Goal: Task Accomplishment & Management: Manage account settings

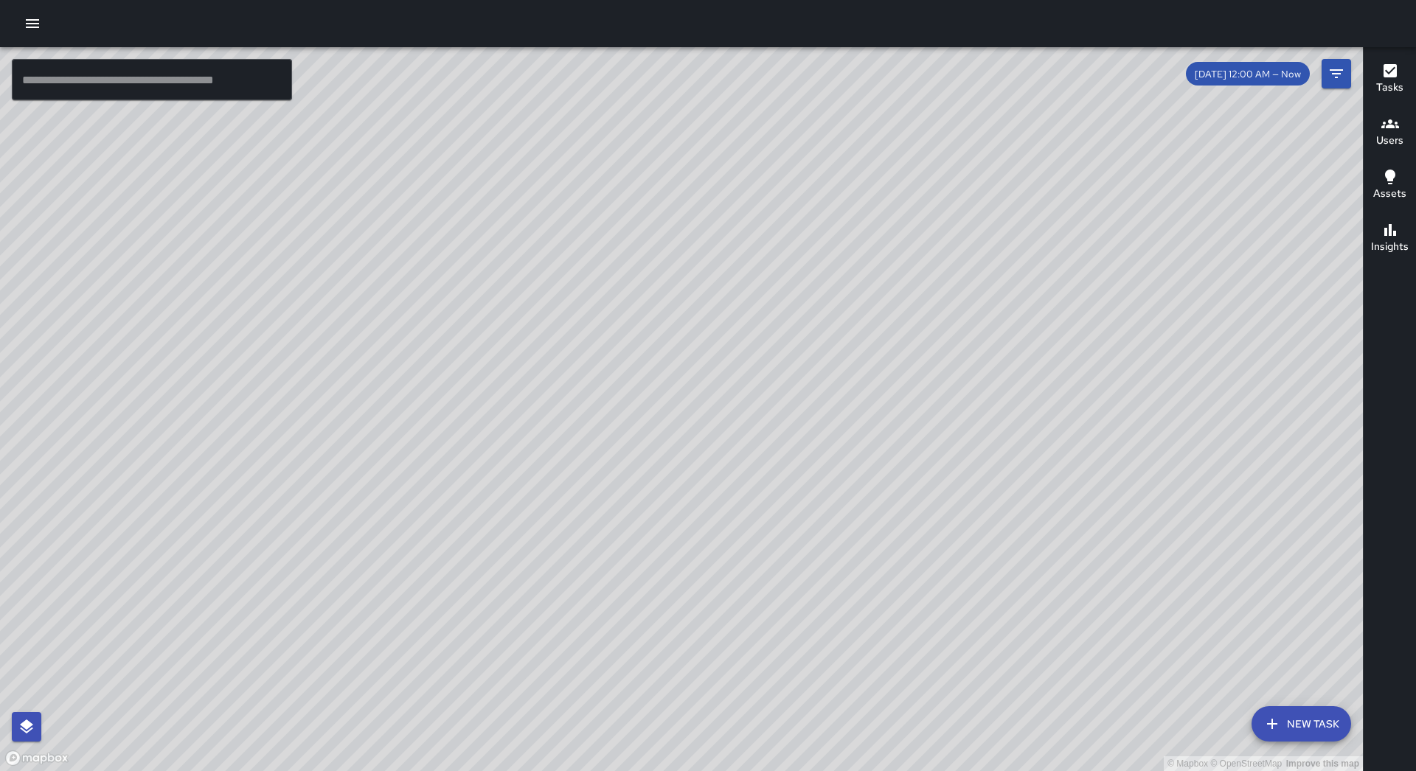
click at [32, 18] on icon "button" at bounding box center [33, 24] width 18 height 18
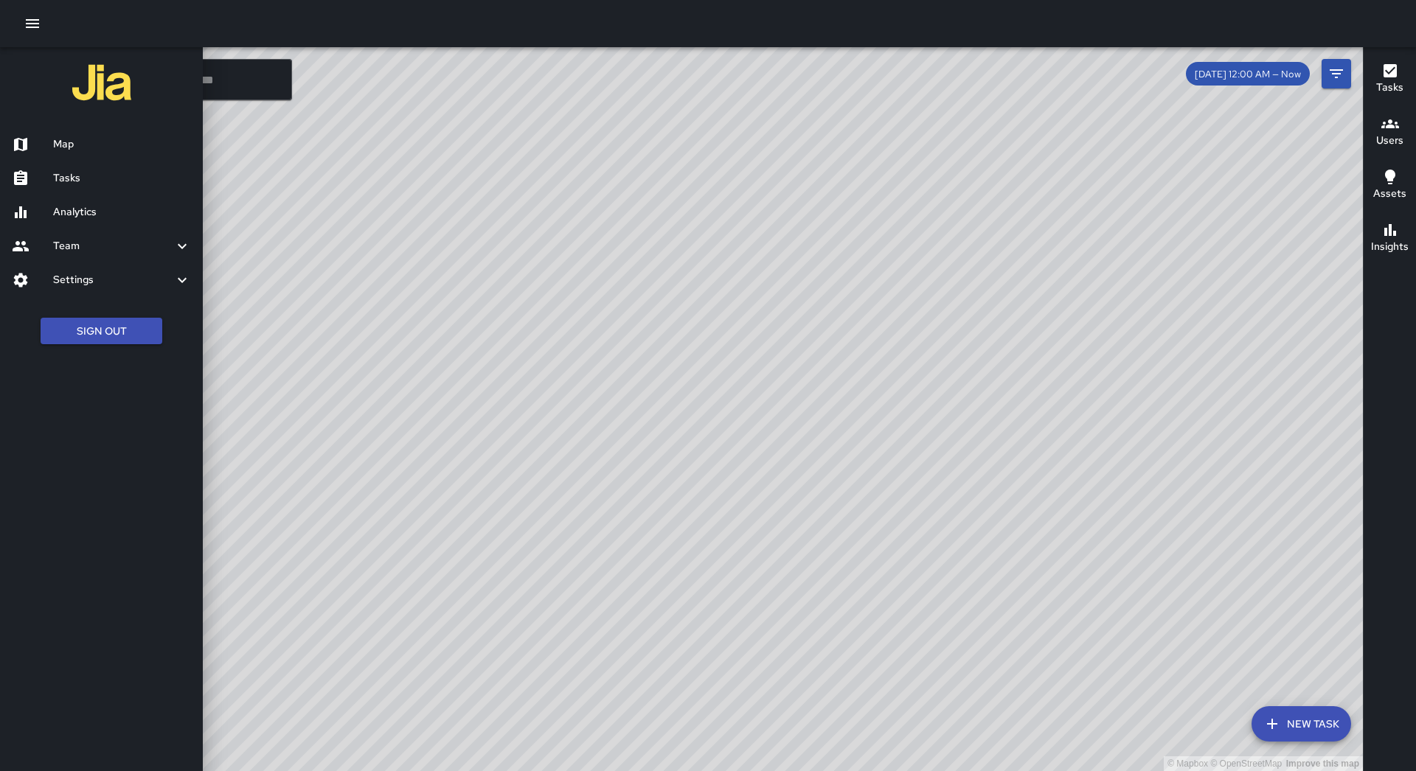
click at [105, 177] on h6 "Tasks" at bounding box center [122, 178] width 138 height 16
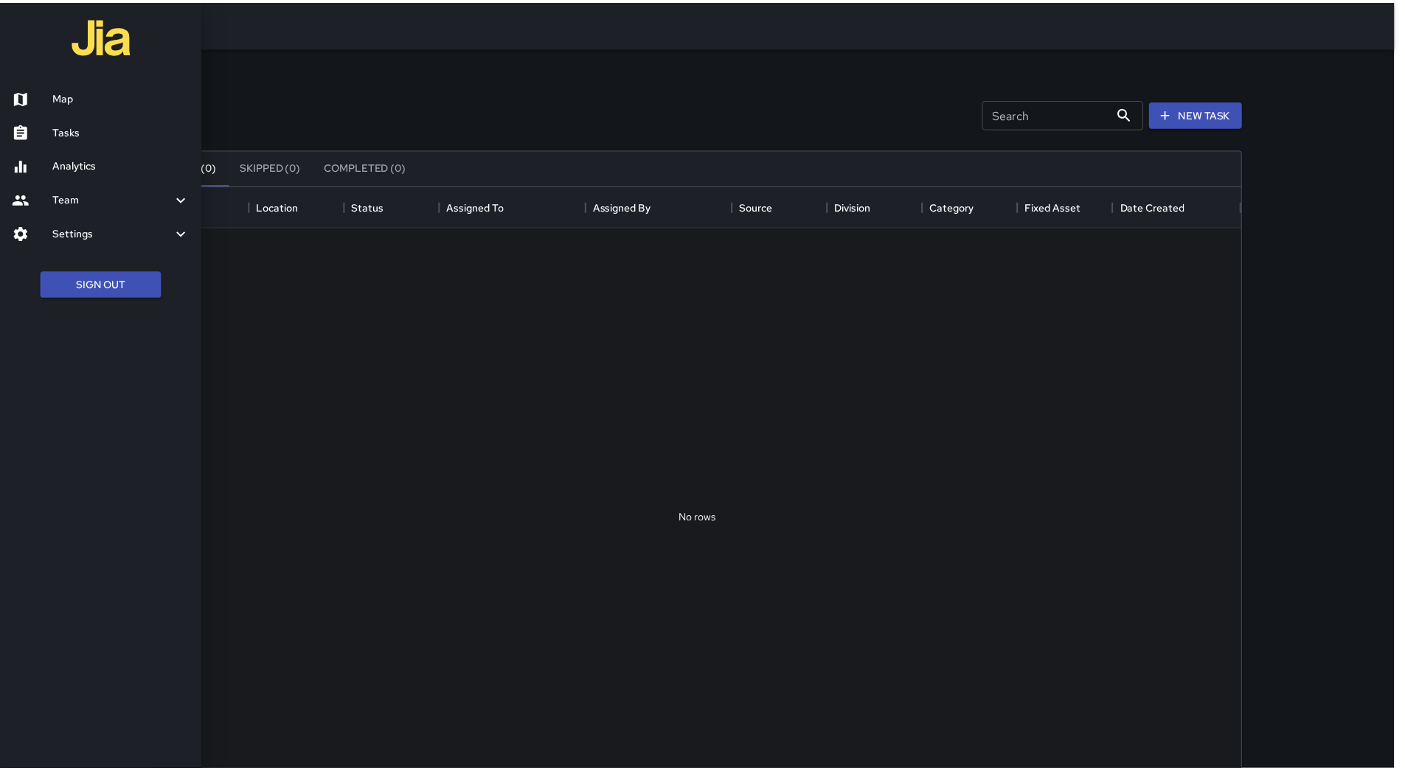
scroll to position [613, 1085]
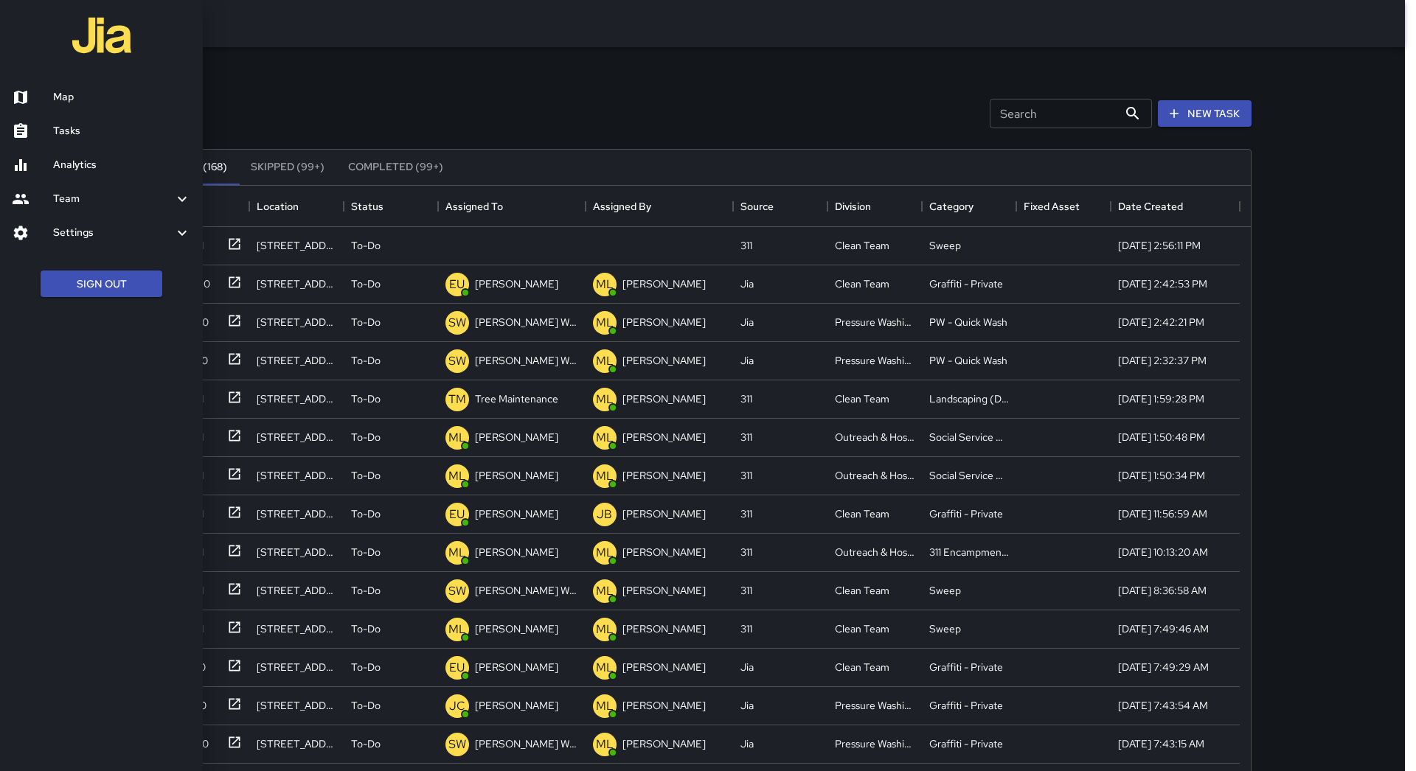
click at [538, 206] on div at bounding box center [708, 385] width 1416 height 771
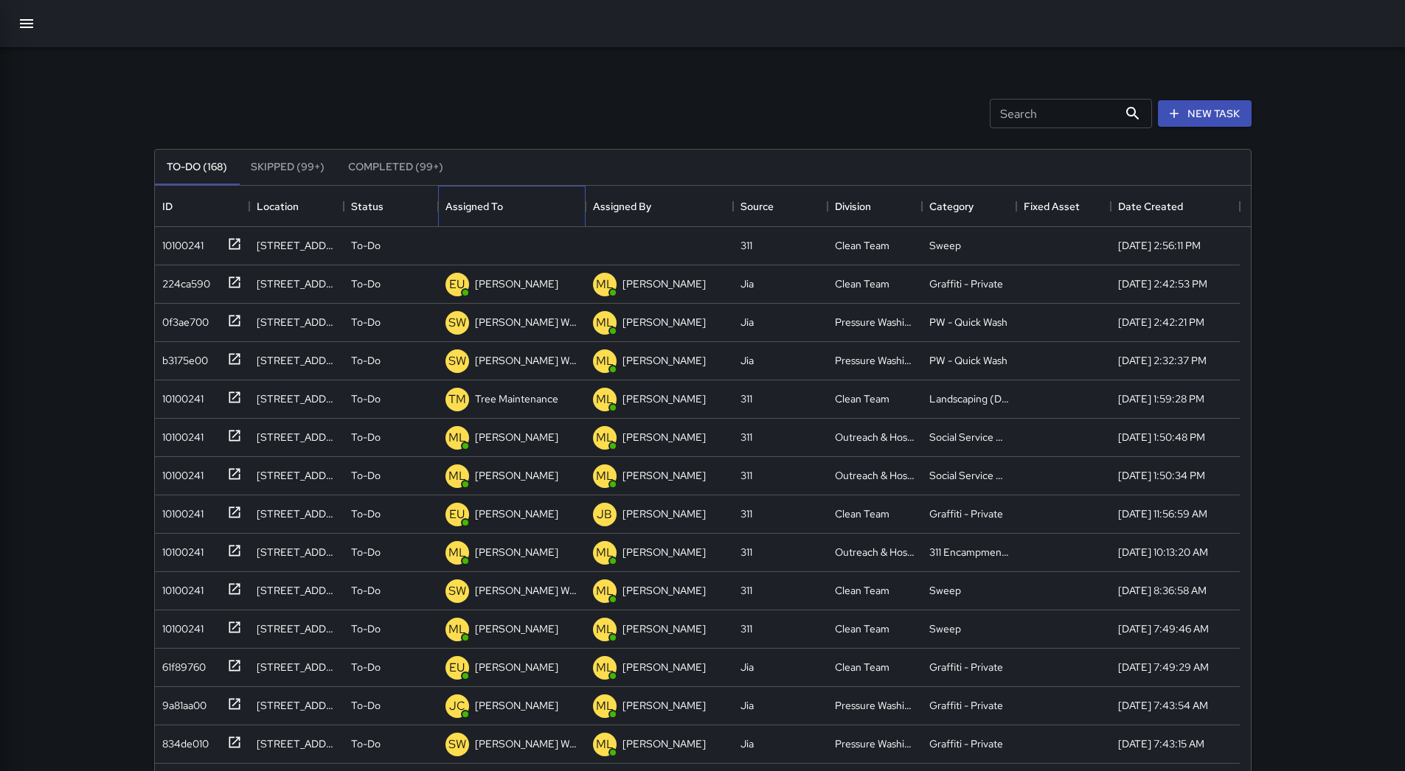
click at [538, 206] on div "Assigned To" at bounding box center [511, 206] width 133 height 41
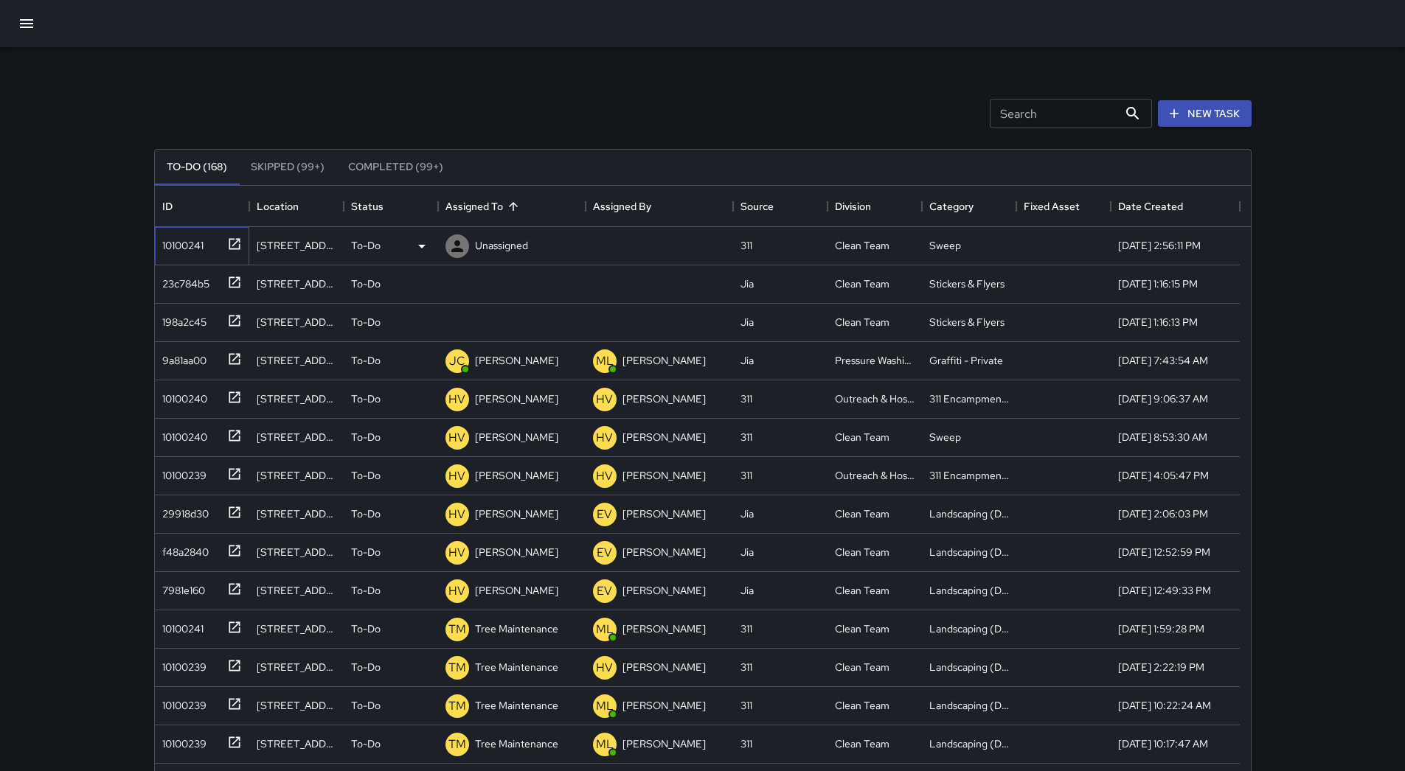
click at [192, 237] on div "10100241" at bounding box center [179, 242] width 47 height 21
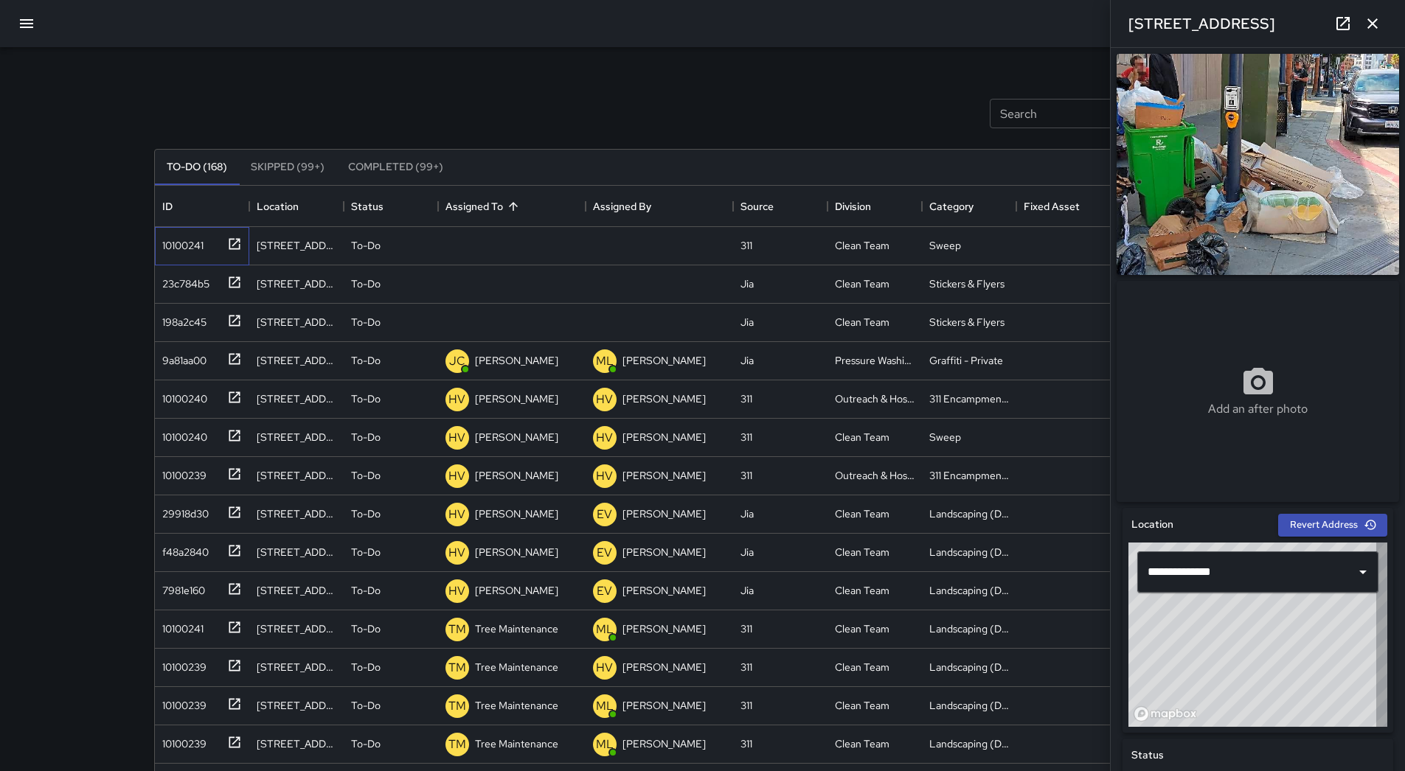
type input "**********"
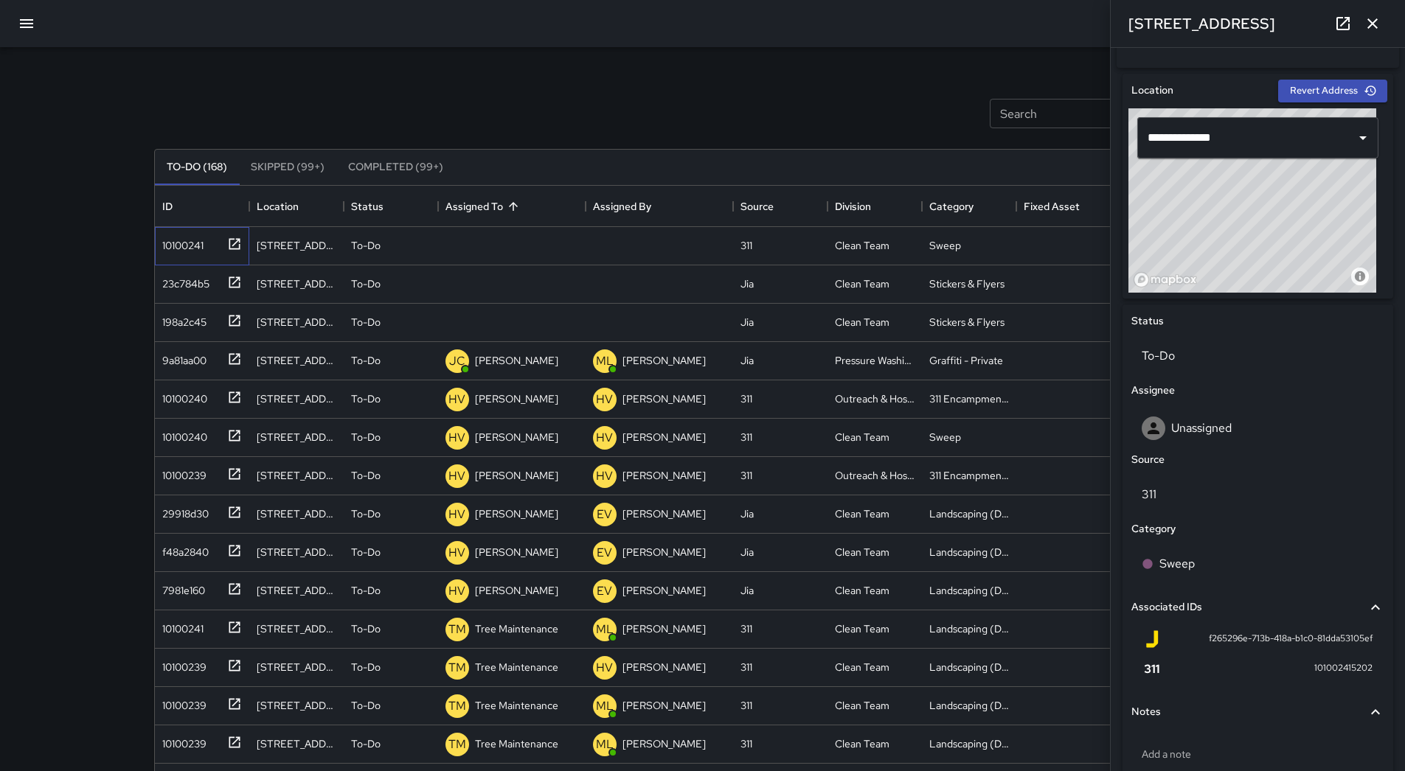
scroll to position [507, 0]
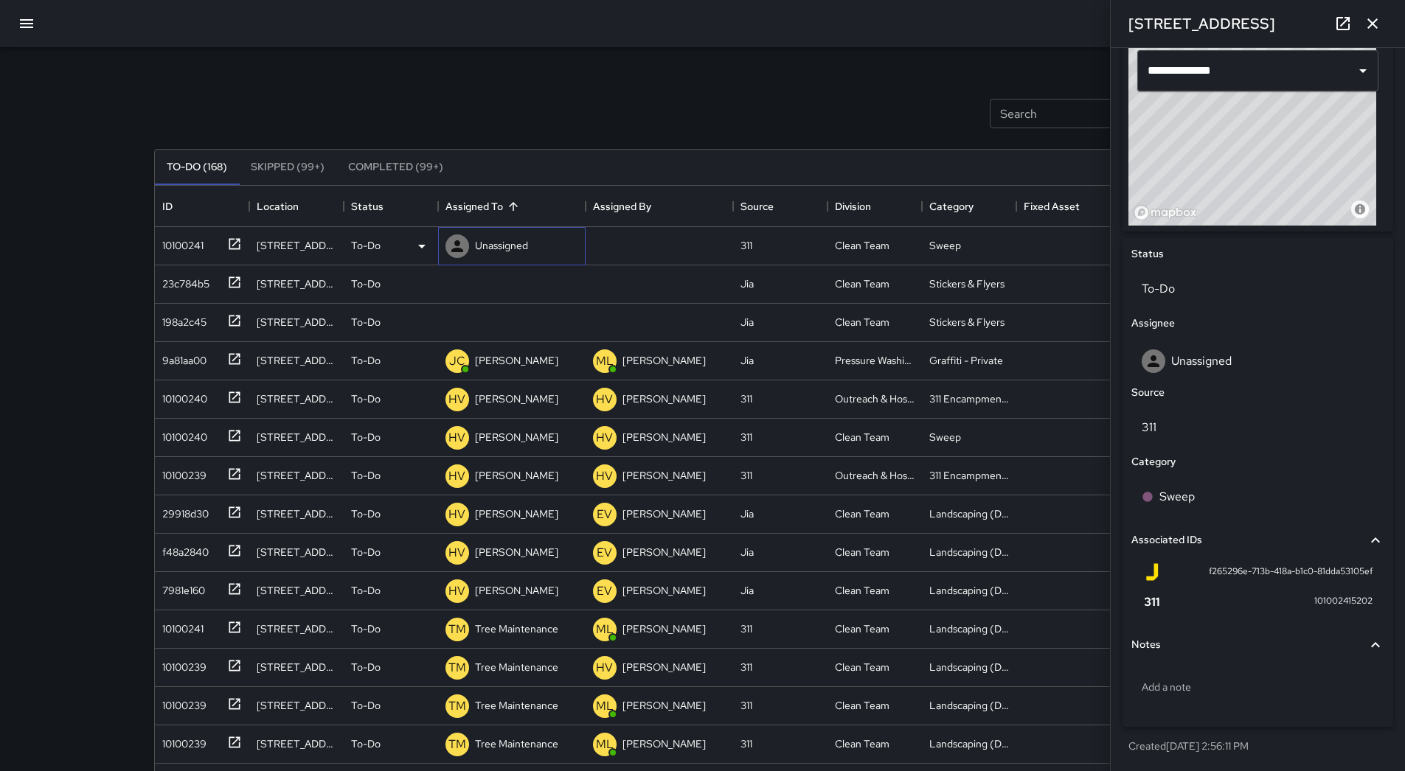
click at [510, 257] on div "Unassigned" at bounding box center [486, 246] width 88 height 29
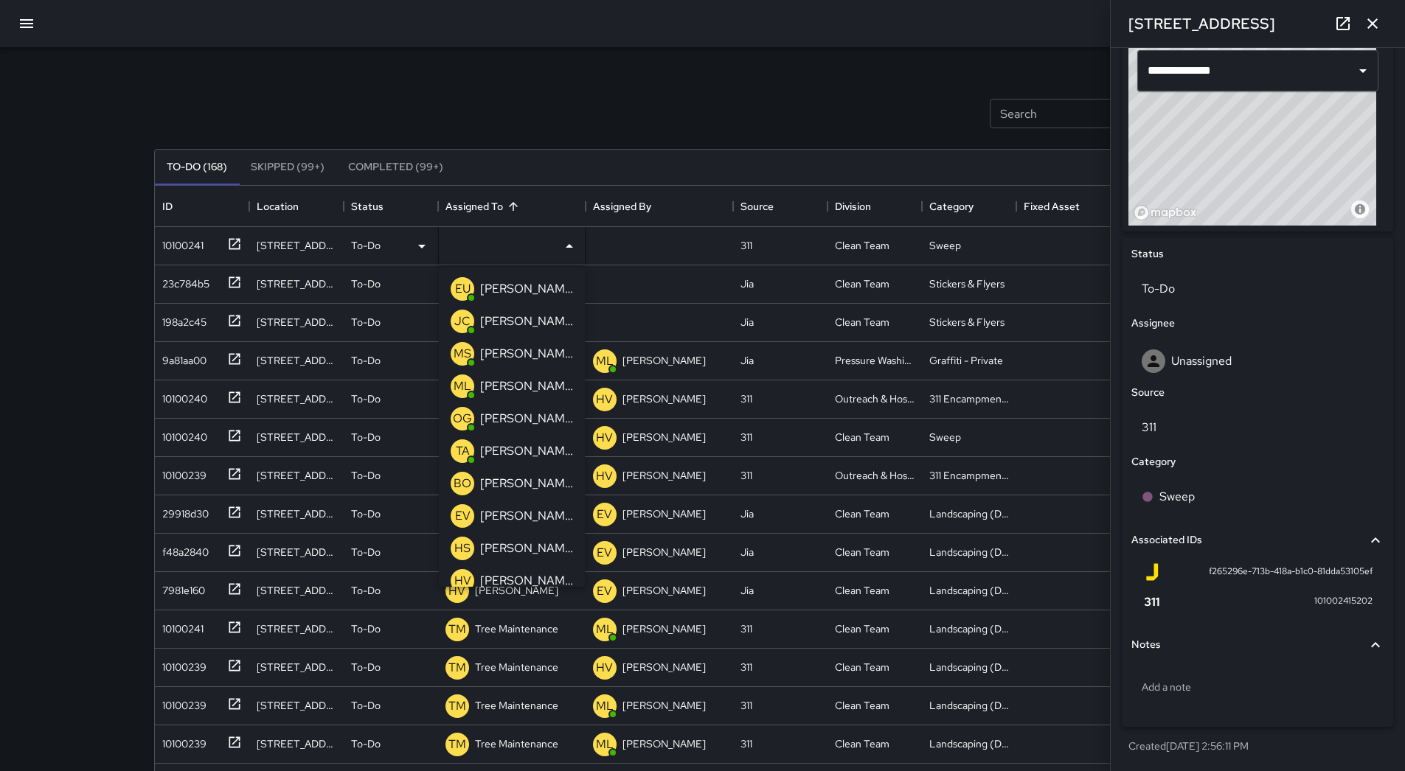
click at [525, 420] on p "[PERSON_NAME]" at bounding box center [526, 419] width 93 height 18
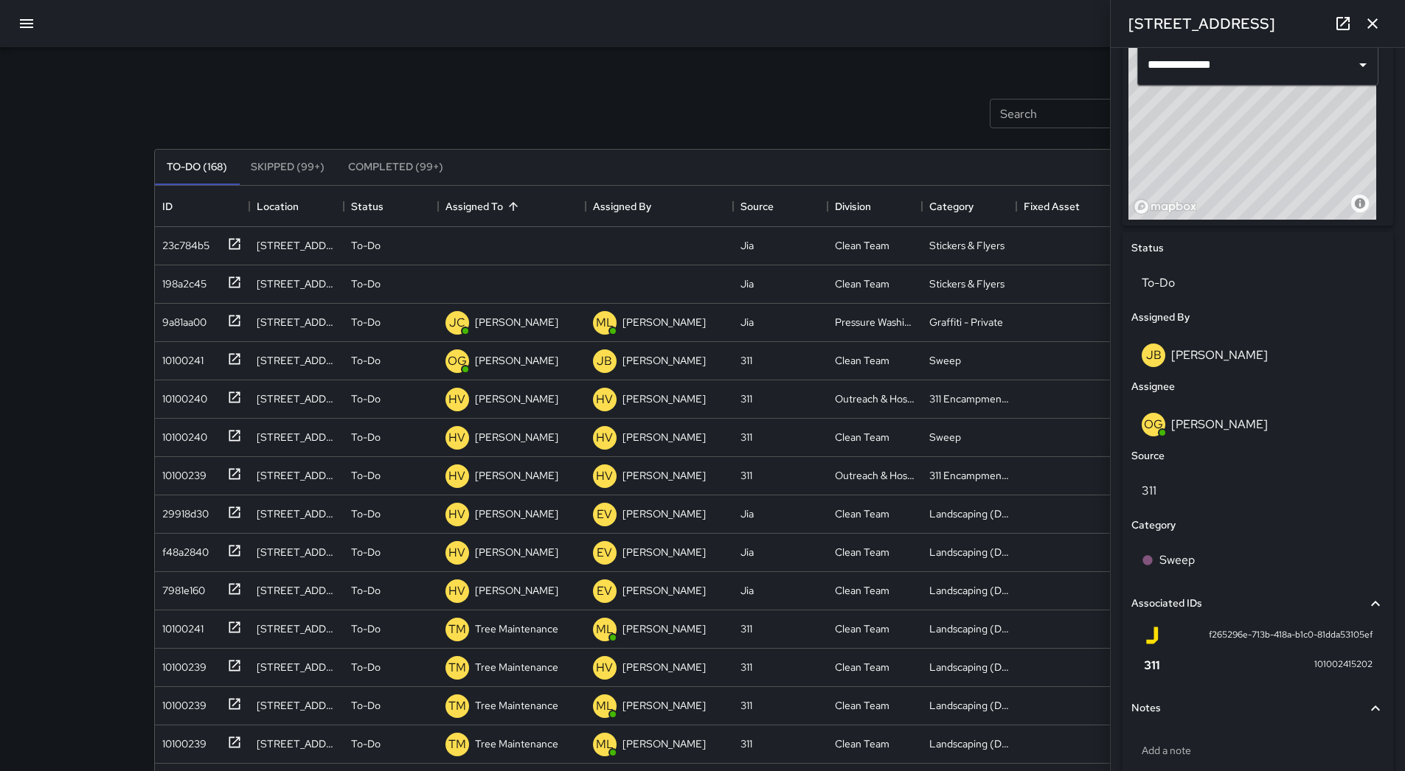
click at [28, 41] on button "button" at bounding box center [26, 23] width 35 height 35
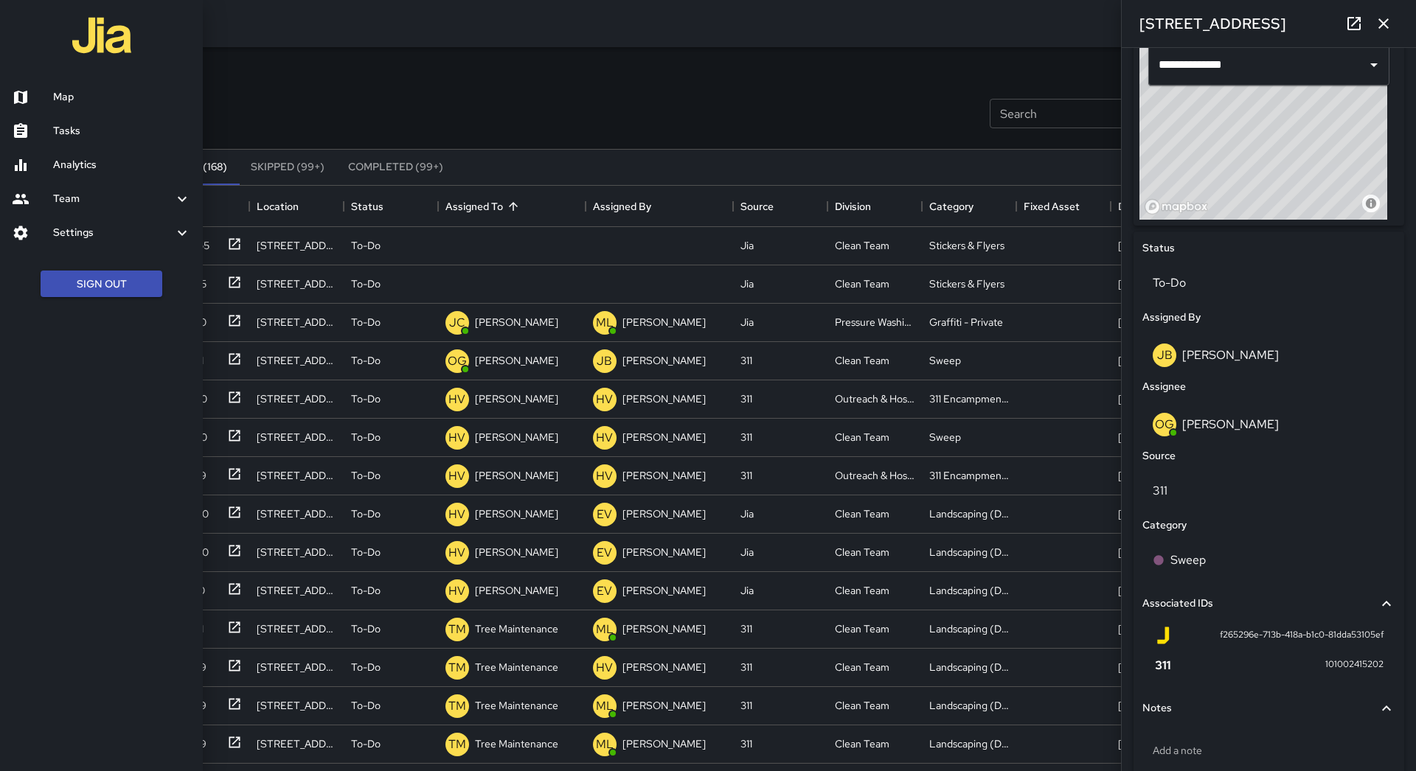
click at [61, 97] on h6 "Map" at bounding box center [122, 97] width 138 height 16
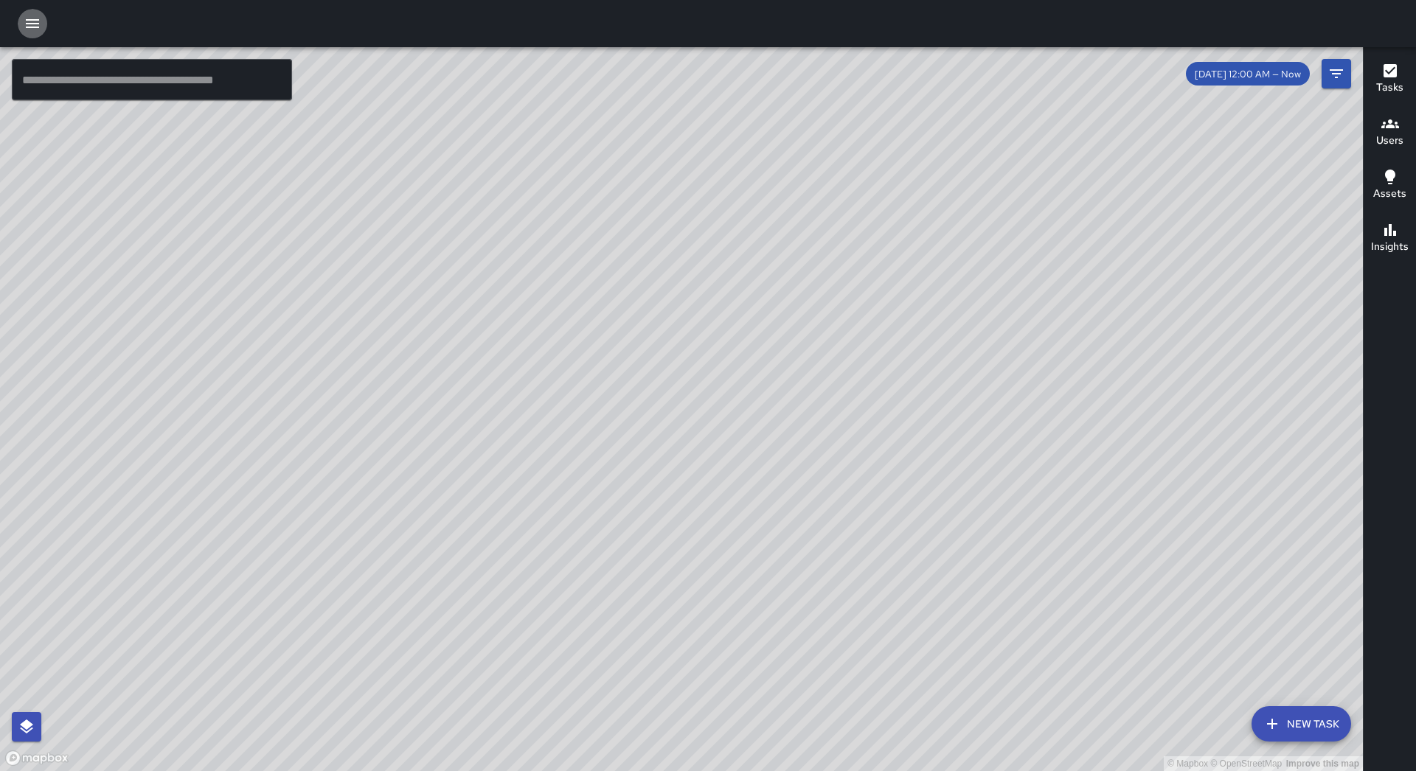
click at [37, 25] on icon "button" at bounding box center [33, 24] width 18 height 18
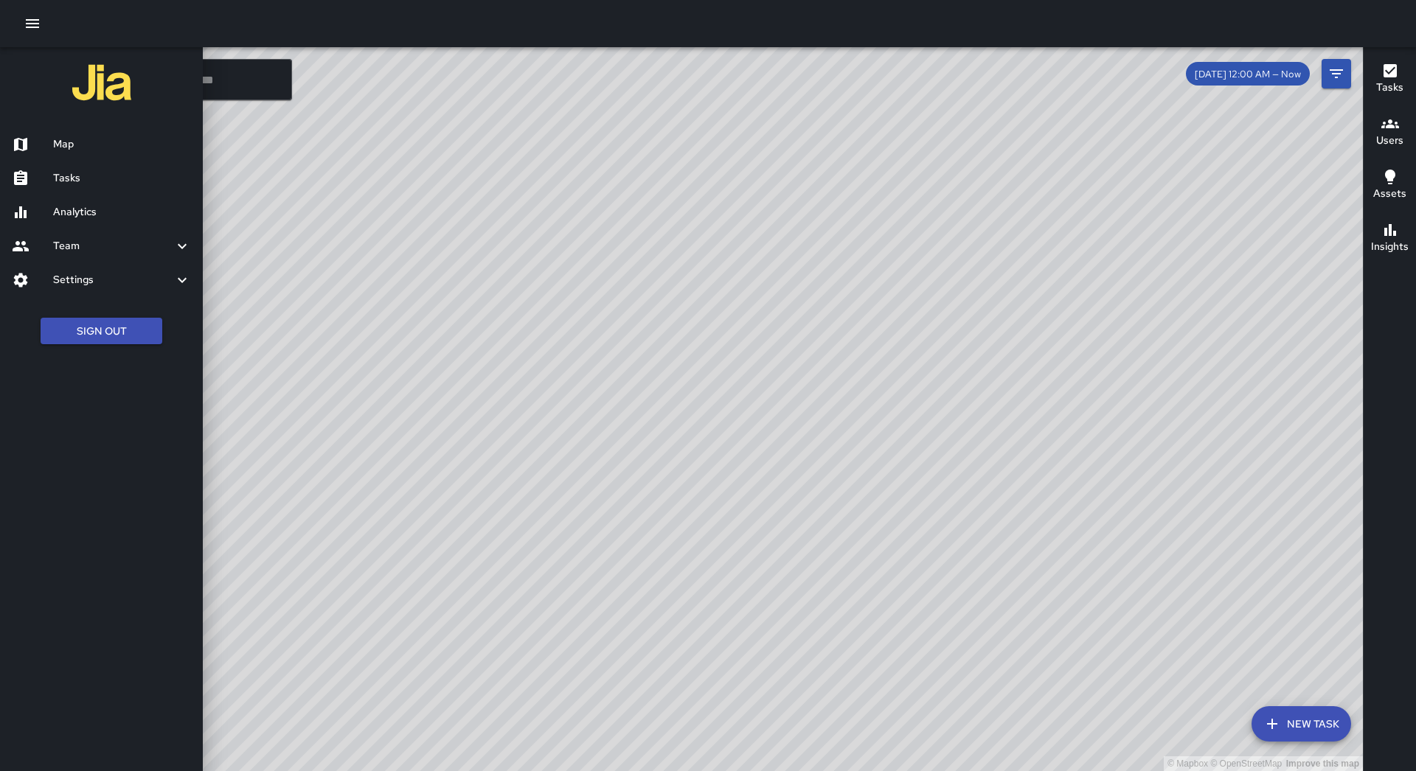
click at [90, 164] on link "Tasks" at bounding box center [101, 178] width 203 height 34
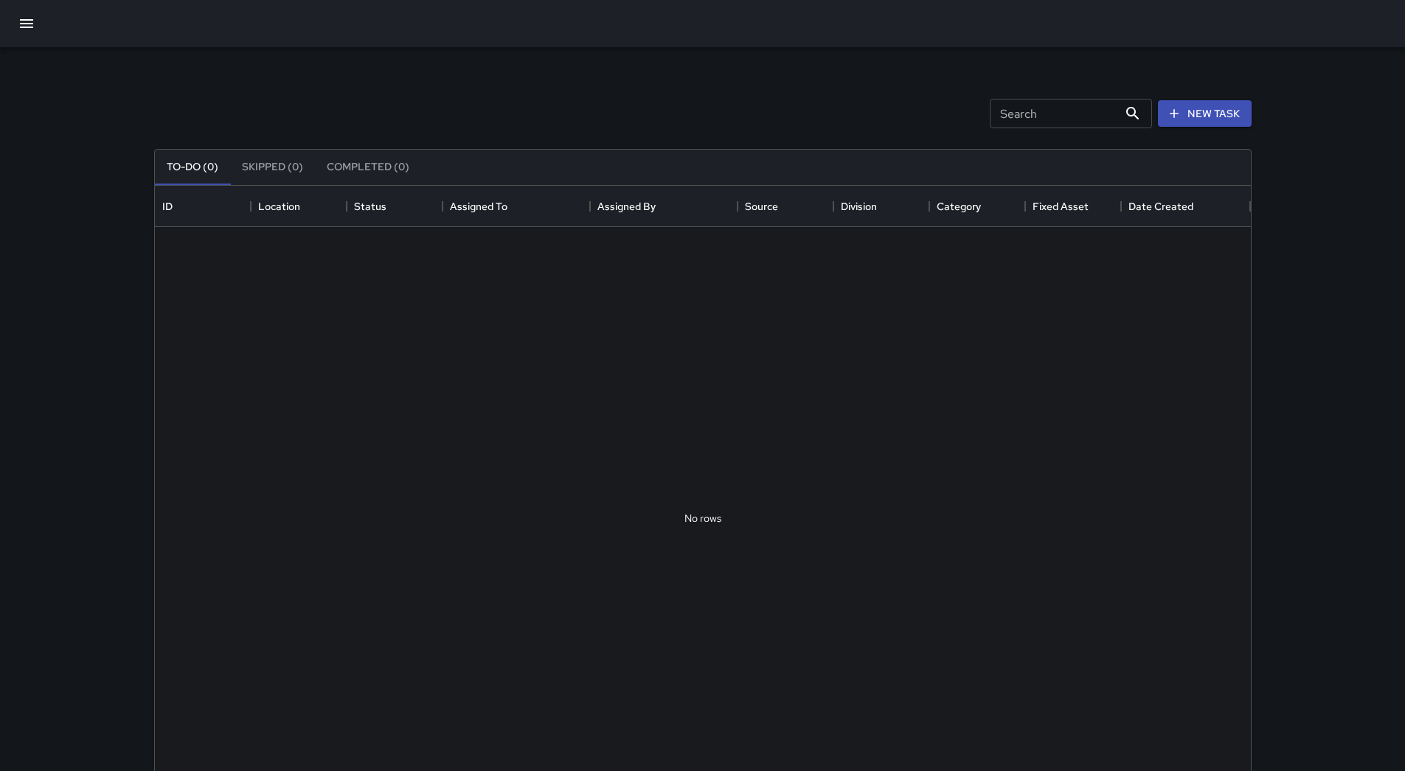
scroll to position [613, 1085]
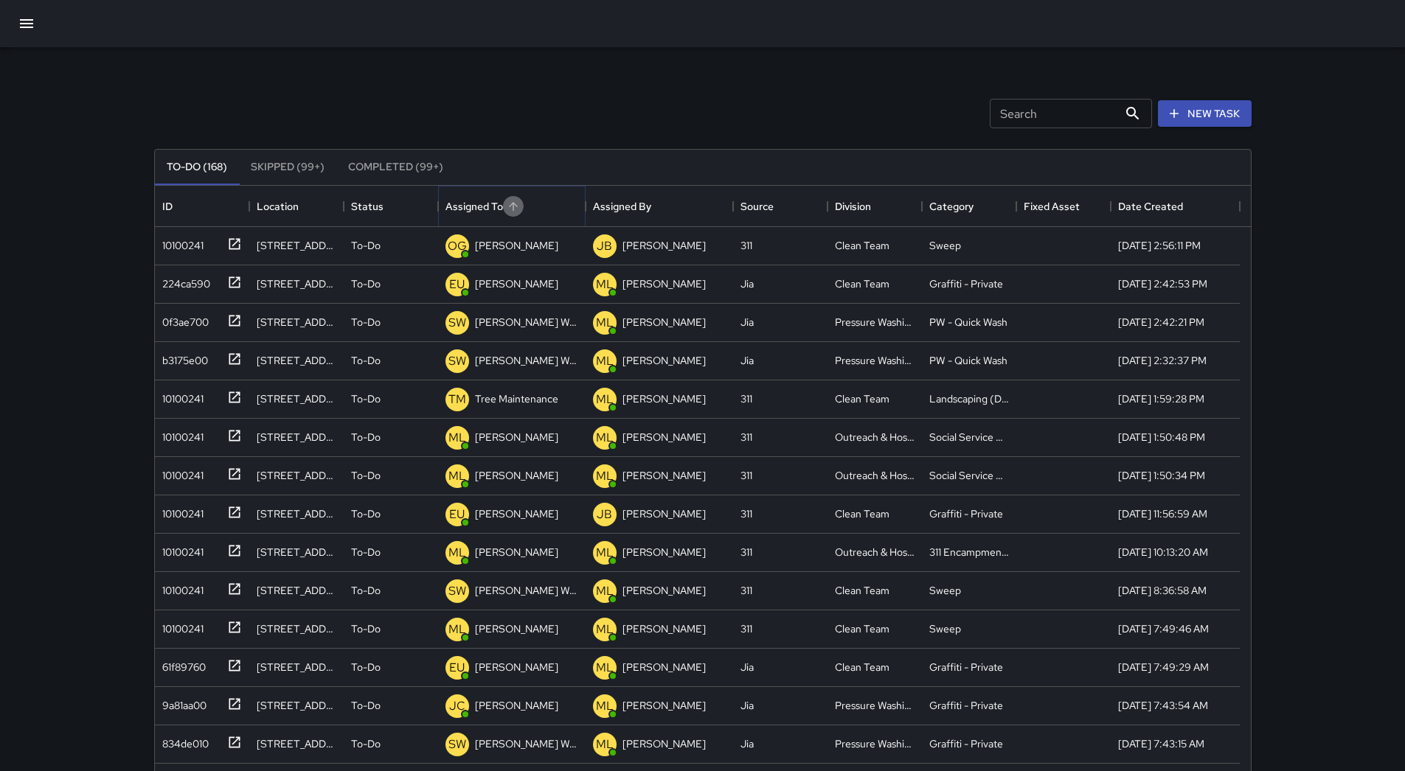
click at [521, 202] on button "Sort" at bounding box center [513, 206] width 21 height 21
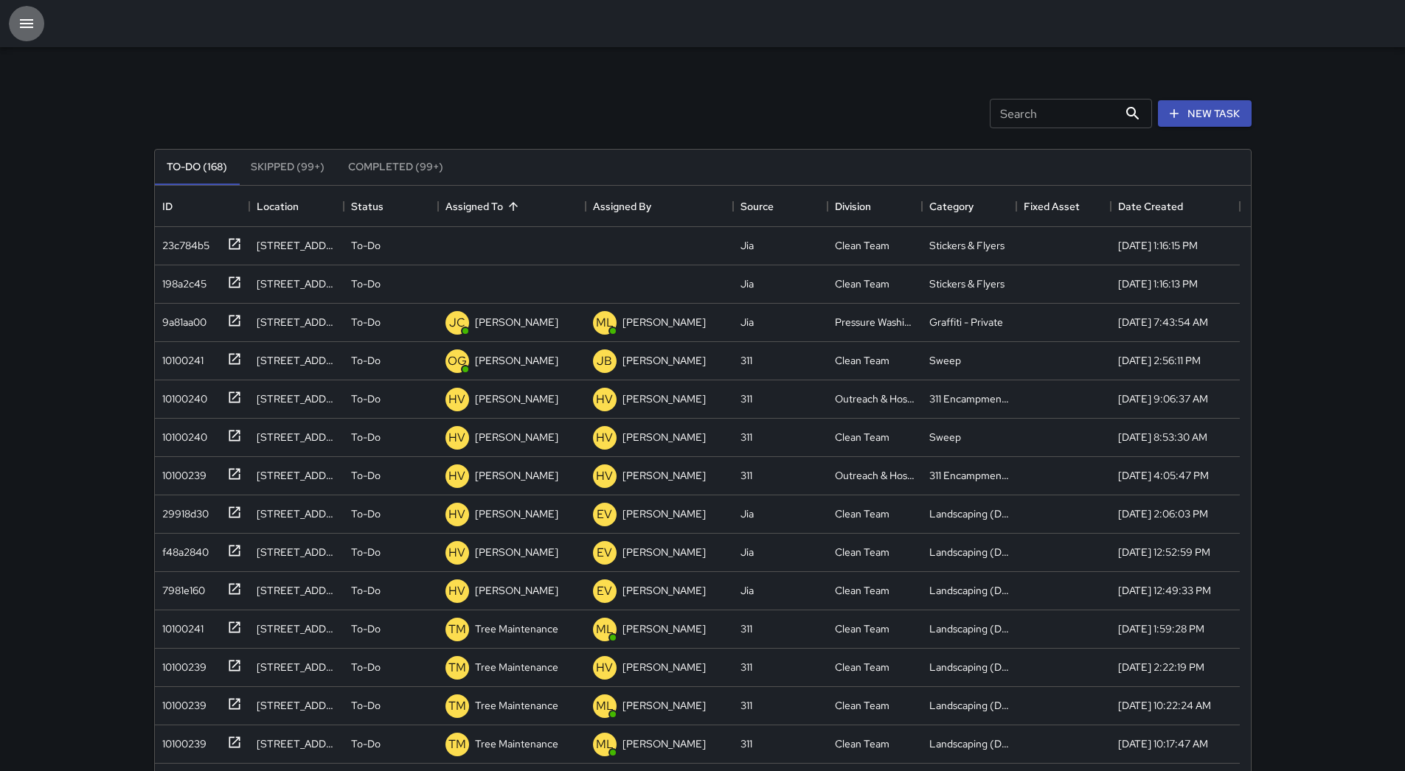
click at [15, 18] on button "button" at bounding box center [26, 23] width 35 height 35
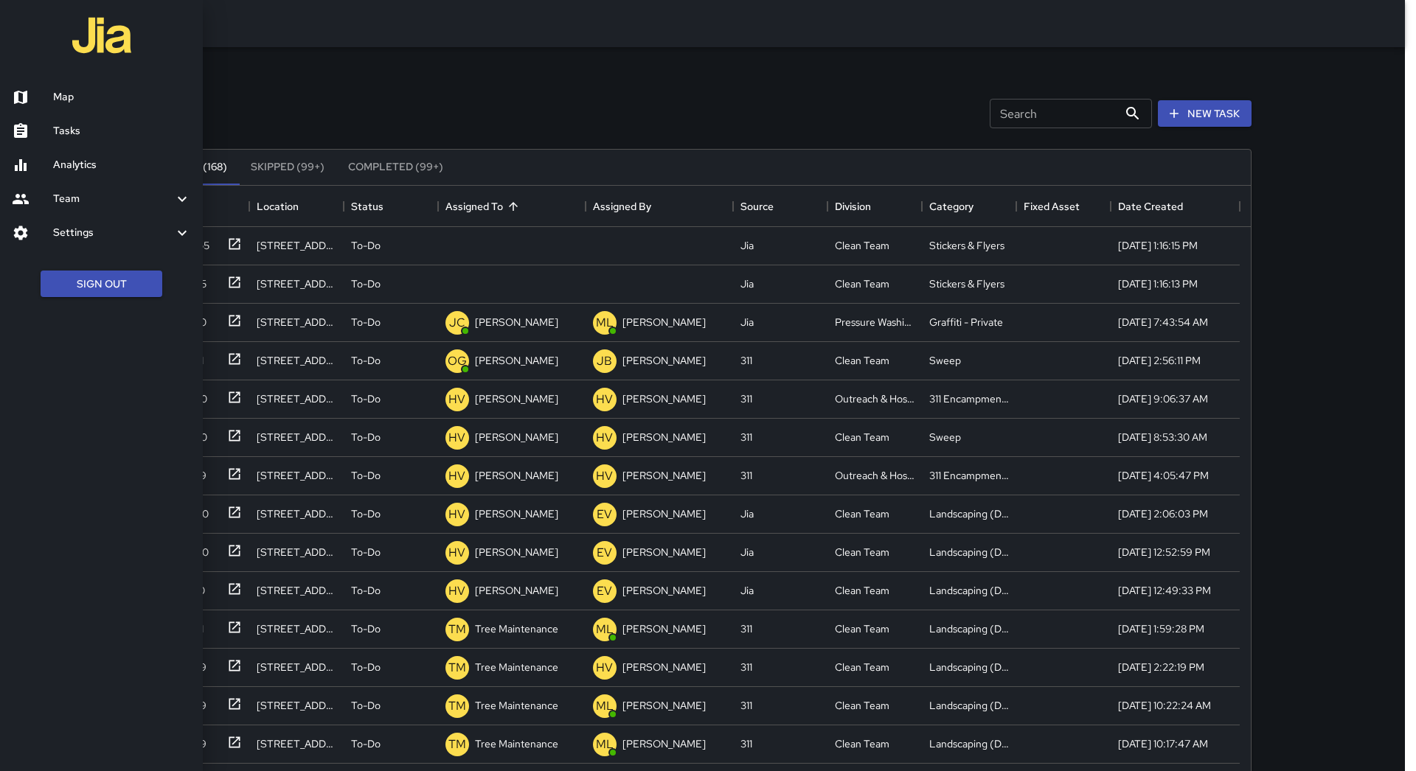
click at [525, 69] on div at bounding box center [708, 385] width 1416 height 771
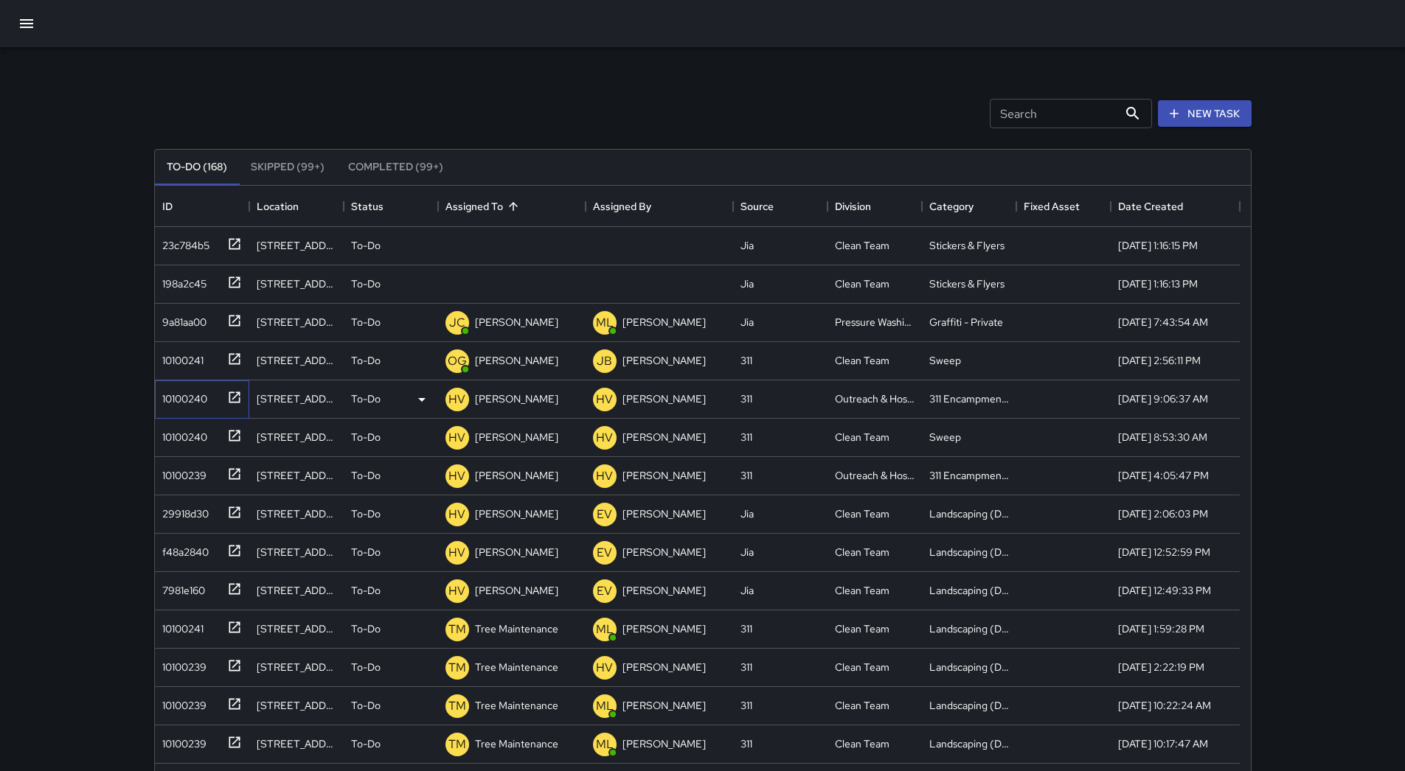
click at [206, 405] on div "10100240" at bounding box center [181, 396] width 51 height 21
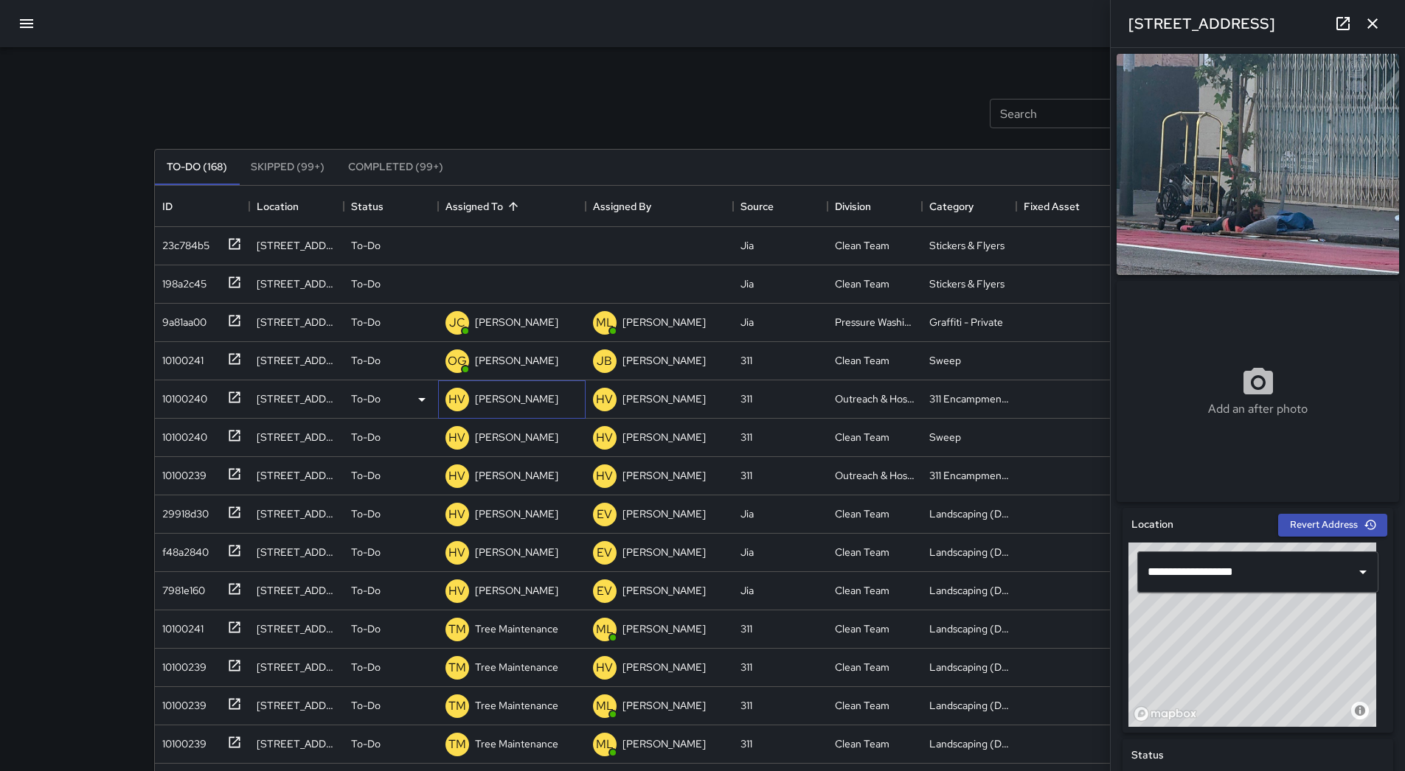
click at [526, 398] on p "[PERSON_NAME]" at bounding box center [516, 399] width 83 height 15
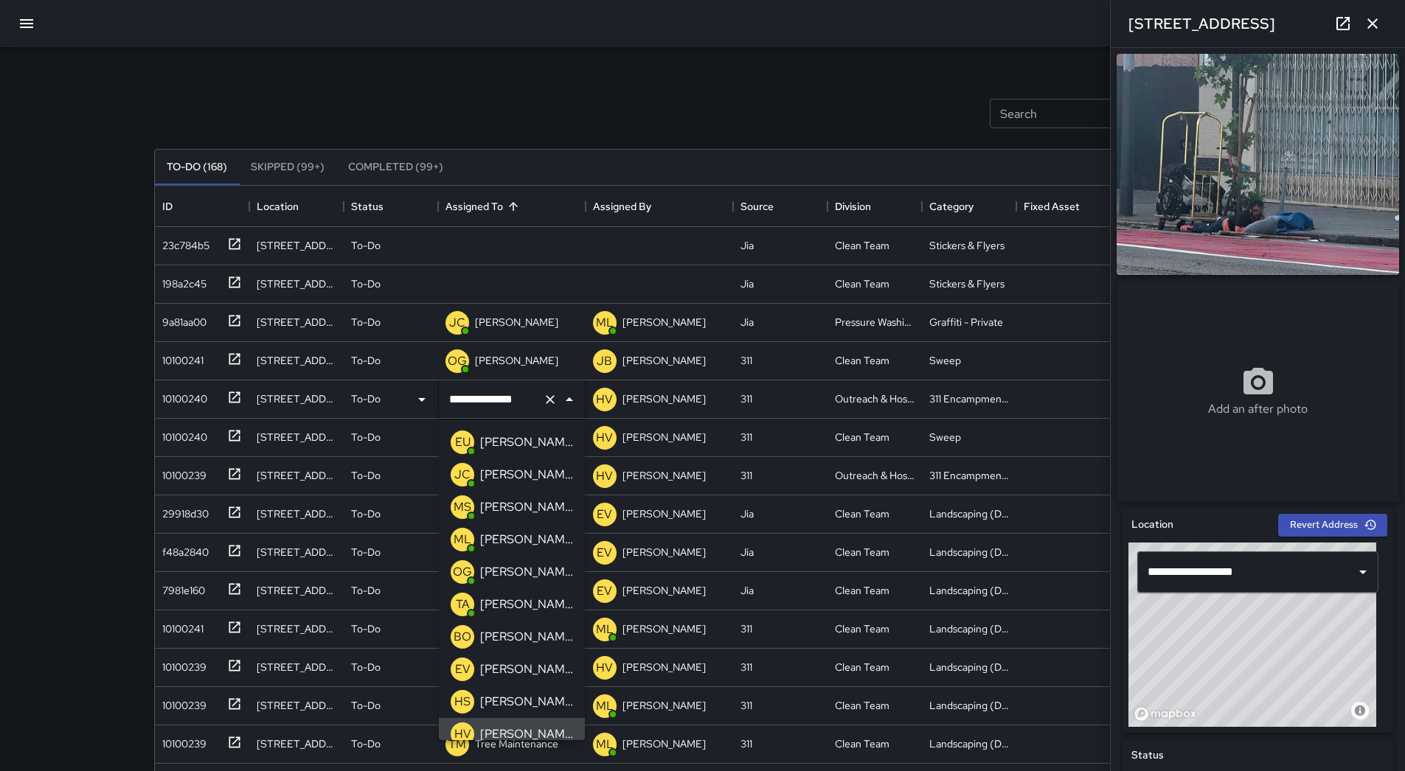
scroll to position [10, 0]
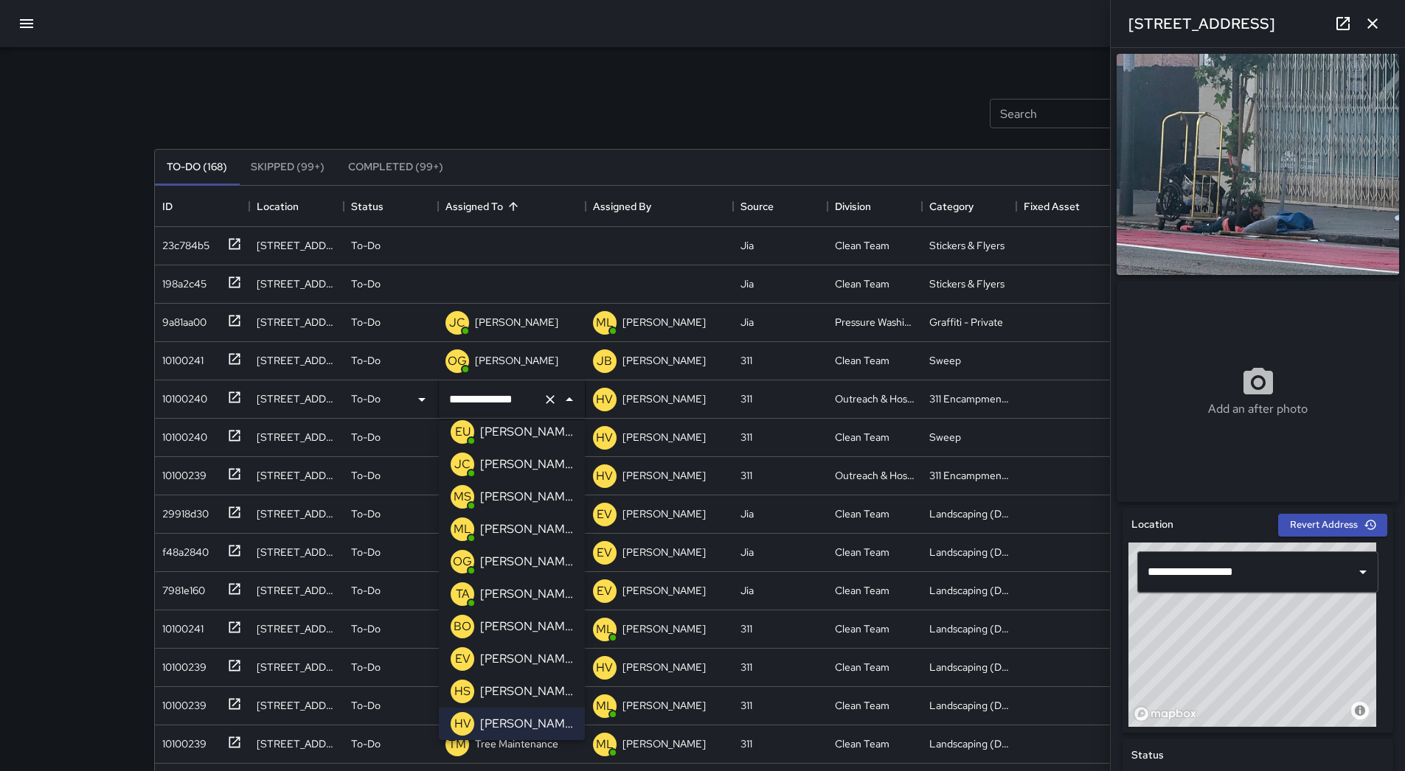
click at [546, 538] on div "[PERSON_NAME]" at bounding box center [526, 530] width 99 height 24
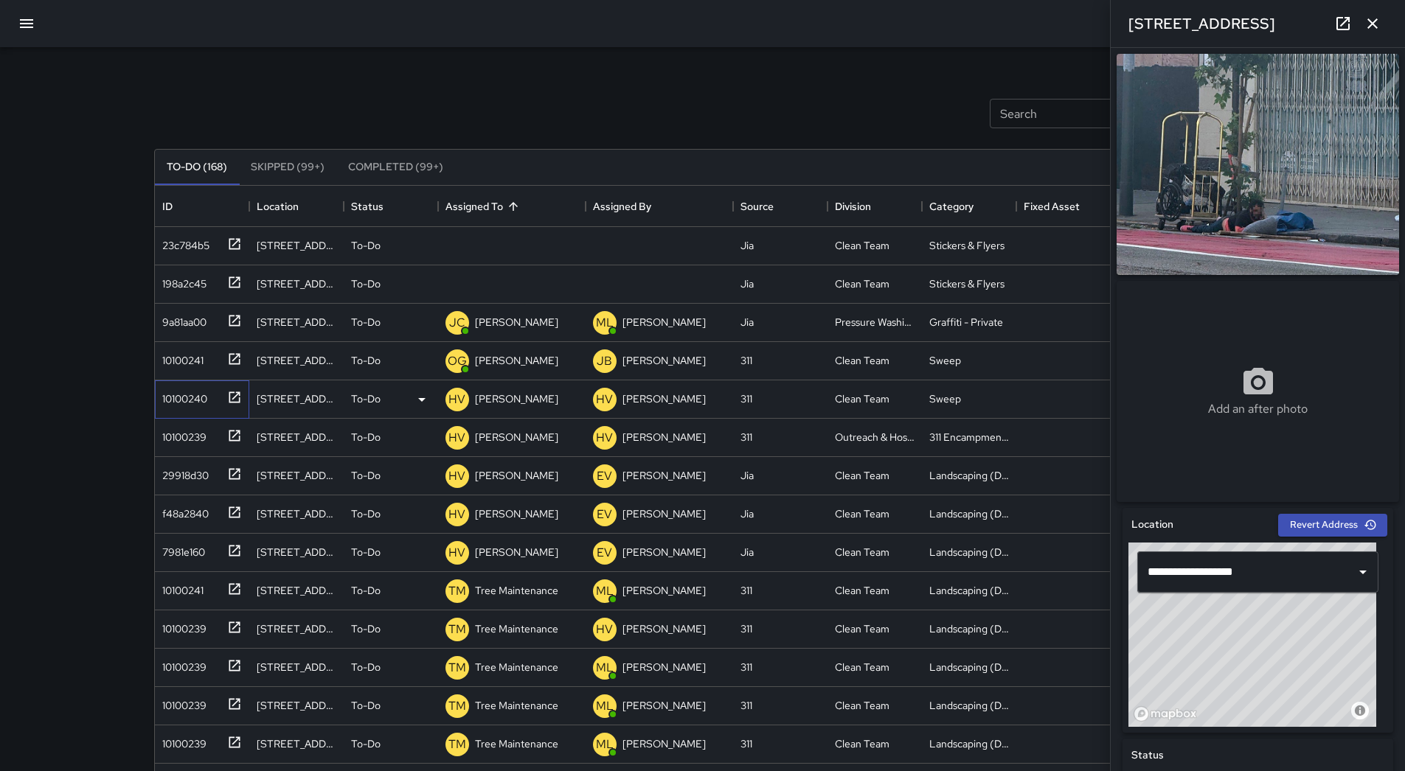
click at [161, 394] on div "10100240" at bounding box center [181, 396] width 51 height 21
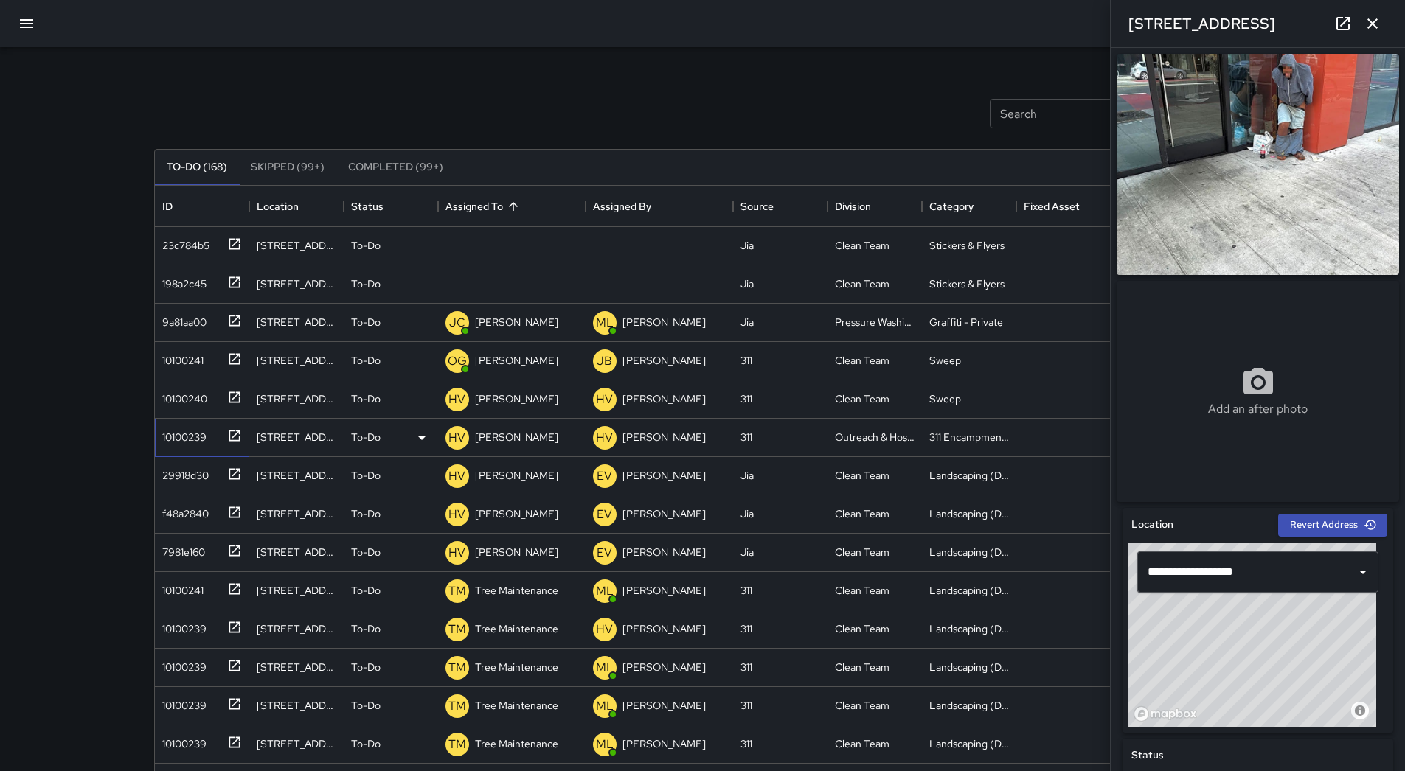
click at [175, 424] on div "10100239" at bounding box center [199, 435] width 86 height 24
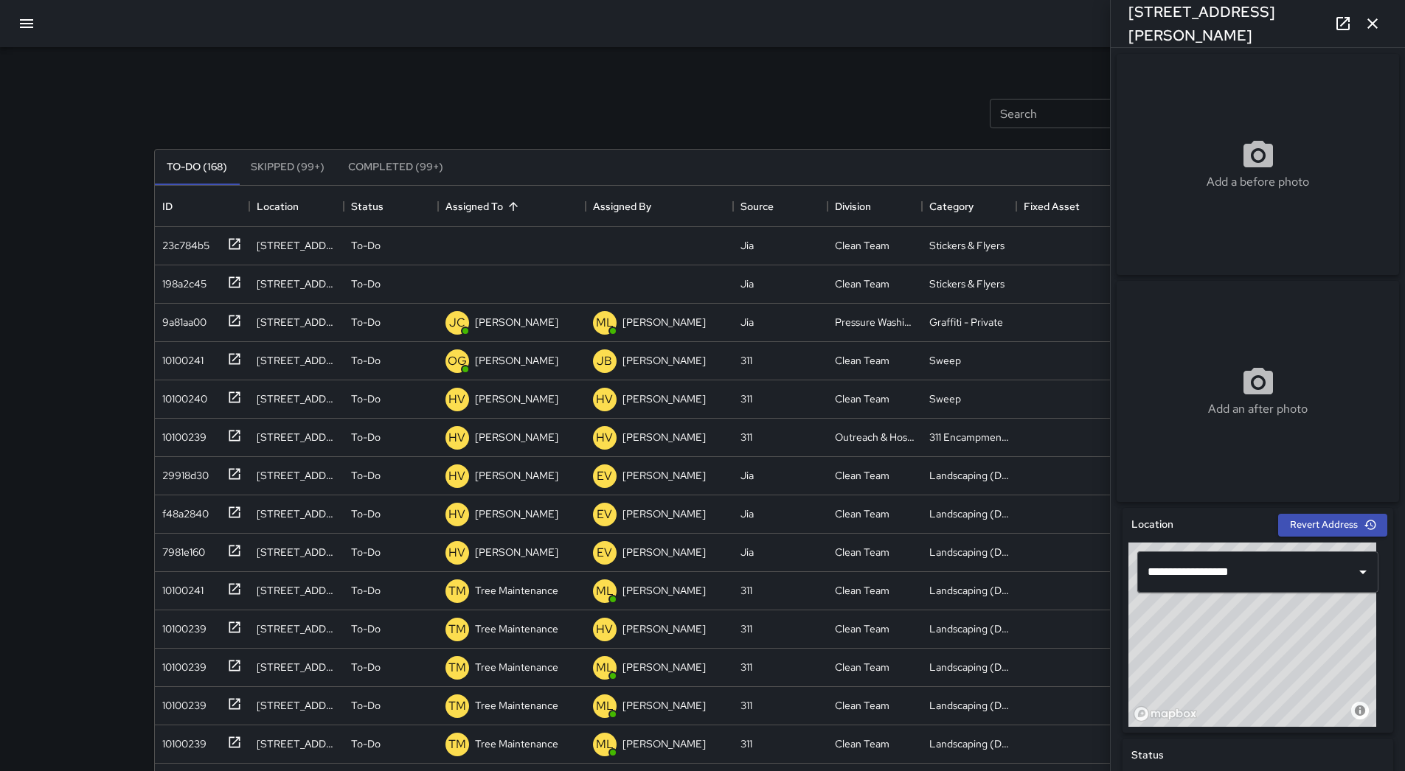
click at [133, 392] on div "Search Search New Task To-Do (168) Skipped (99+) Completed (99+) ID Location St…" at bounding box center [702, 435] width 1405 height 871
click at [167, 391] on div "10100240" at bounding box center [181, 396] width 51 height 21
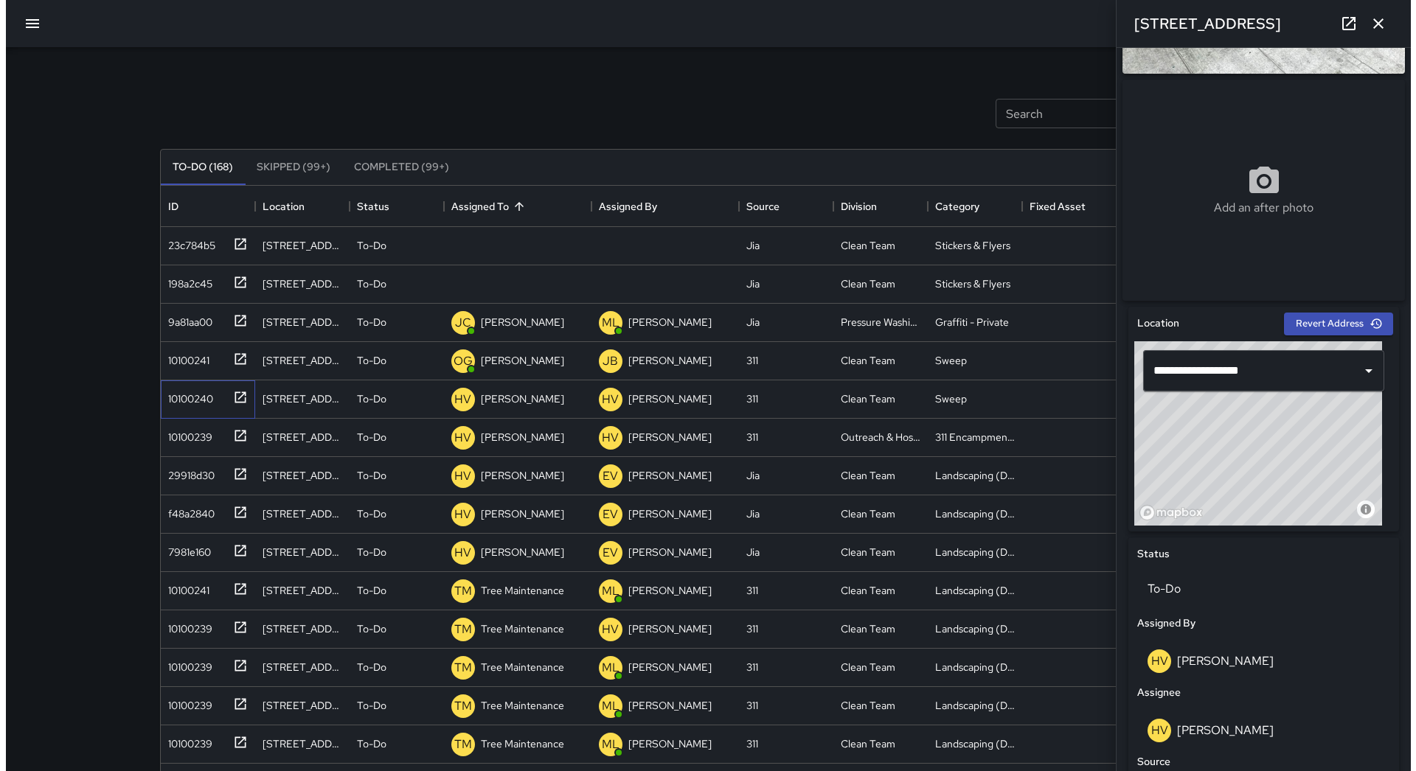
scroll to position [516, 0]
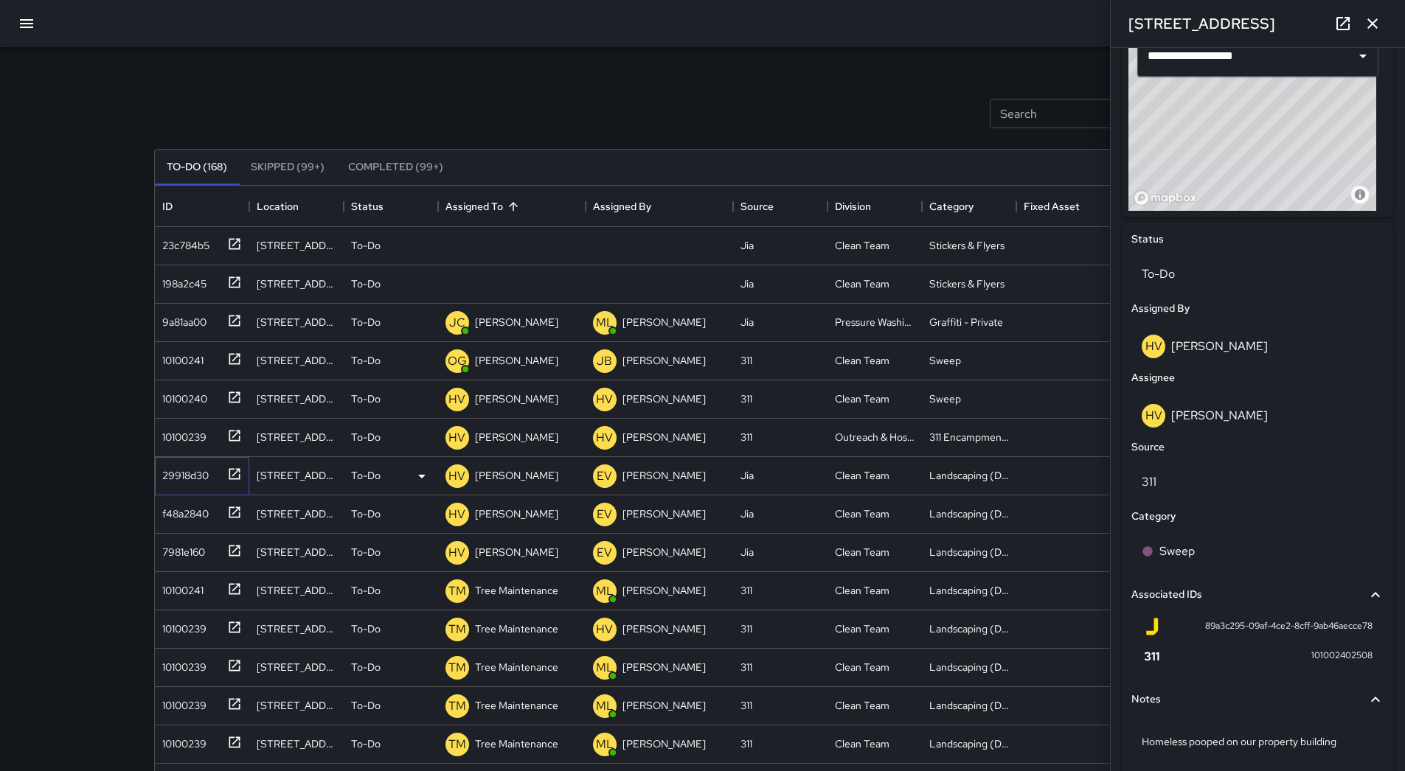
click at [210, 467] on div "29918d30" at bounding box center [199, 473] width 86 height 24
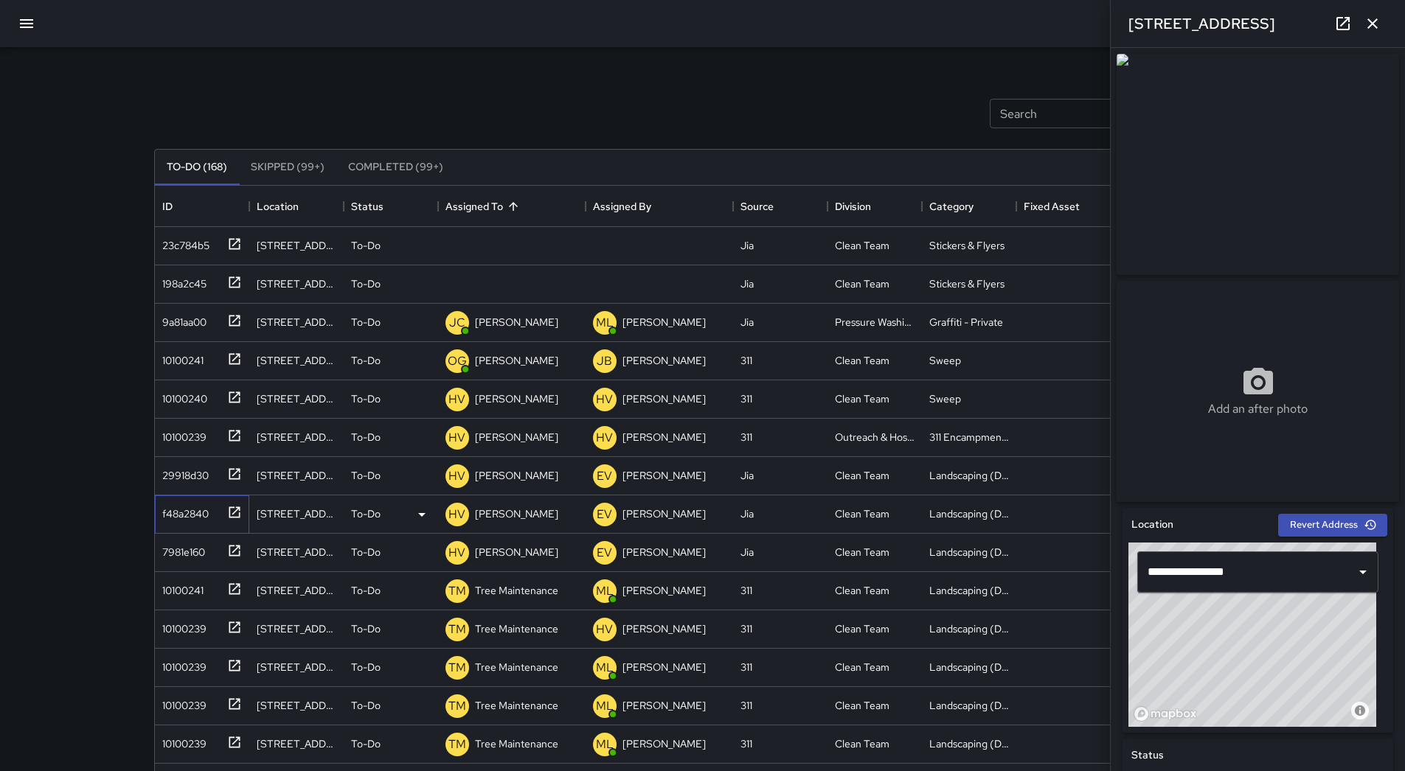
click at [215, 499] on div "f48a2840" at bounding box center [199, 511] width 86 height 24
click at [209, 467] on div "29918d30" at bounding box center [199, 473] width 86 height 24
click at [209, 521] on div "f48a2840" at bounding box center [199, 511] width 86 height 24
click at [207, 552] on div "7981e160" at bounding box center [199, 550] width 86 height 24
click at [21, 18] on icon "button" at bounding box center [27, 24] width 18 height 18
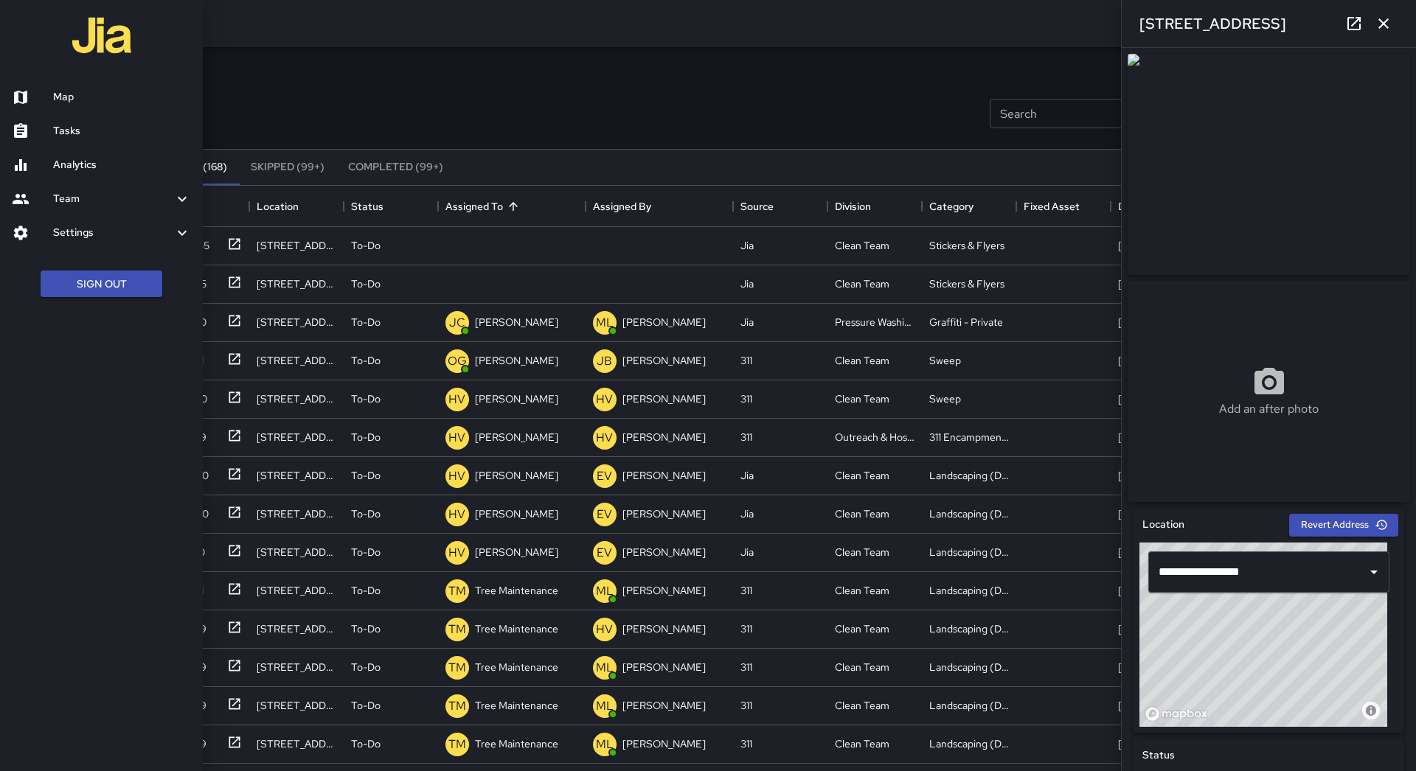
click at [63, 92] on h6 "Map" at bounding box center [122, 97] width 138 height 16
